Goal: Navigation & Orientation: Understand site structure

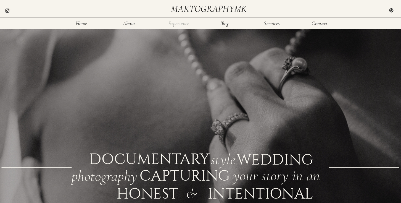
click at [182, 25] on nav "Experience" at bounding box center [179, 23] width 22 height 5
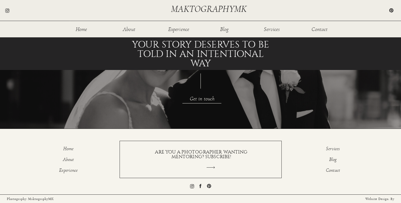
scroll to position [574, 0]
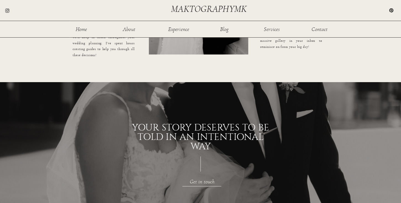
click at [131, 32] on p "From scouting shoot locations, helping with outfits, to finessing your timeline…" at bounding box center [104, 39] width 62 height 35
click at [133, 29] on nav "About" at bounding box center [129, 29] width 18 height 5
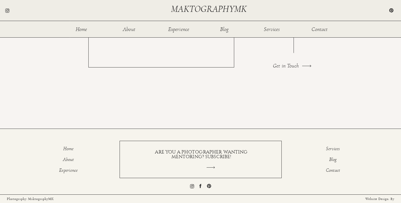
scroll to position [1028, 0]
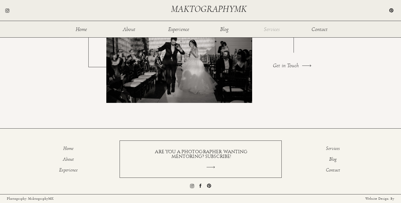
click at [272, 29] on nav "Services" at bounding box center [272, 29] width 18 height 5
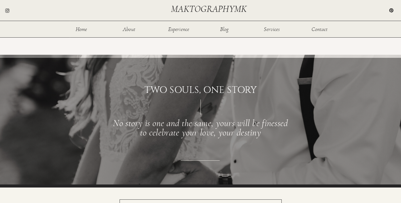
scroll to position [690, 0]
